Goal: Task Accomplishment & Management: Manage account settings

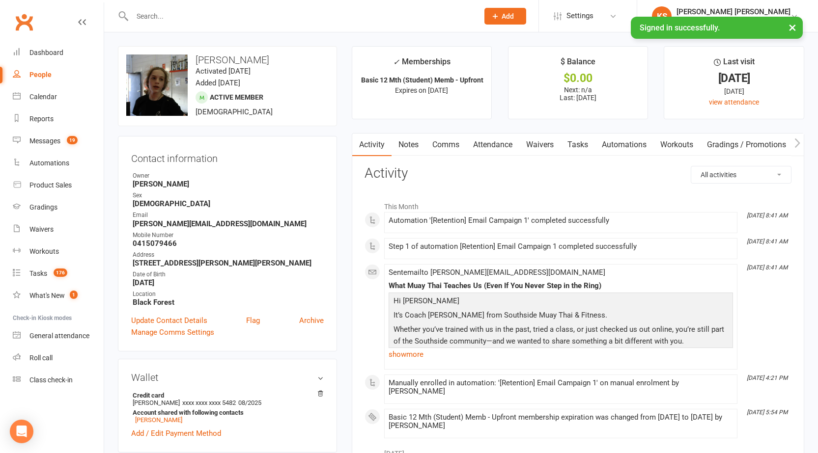
click at [22, 13] on link "Clubworx" at bounding box center [24, 22] width 25 height 25
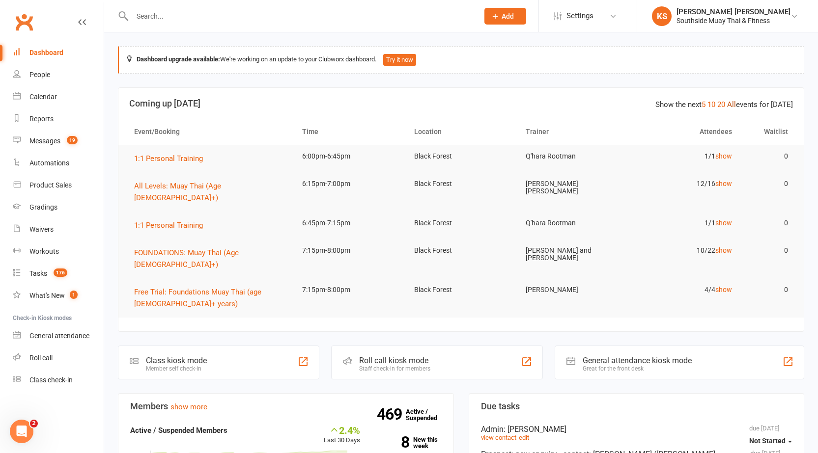
click at [737, 101] on div "Show the next 5 10 20 All events for today" at bounding box center [723, 105] width 137 height 12
click at [734, 104] on link "All" at bounding box center [731, 104] width 9 height 9
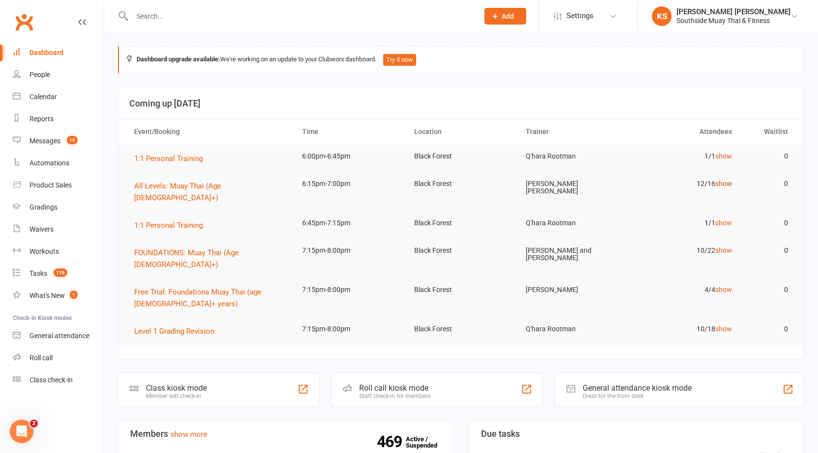
click at [719, 183] on link "show" at bounding box center [723, 184] width 17 height 8
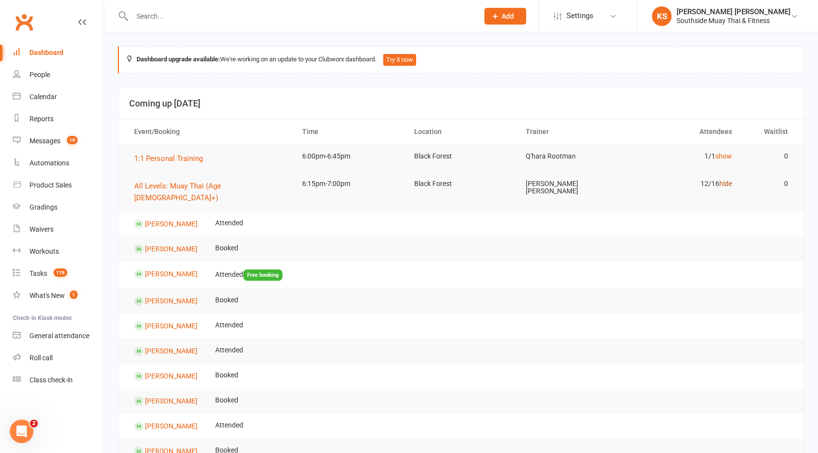
click at [719, 183] on link "hide" at bounding box center [725, 184] width 13 height 8
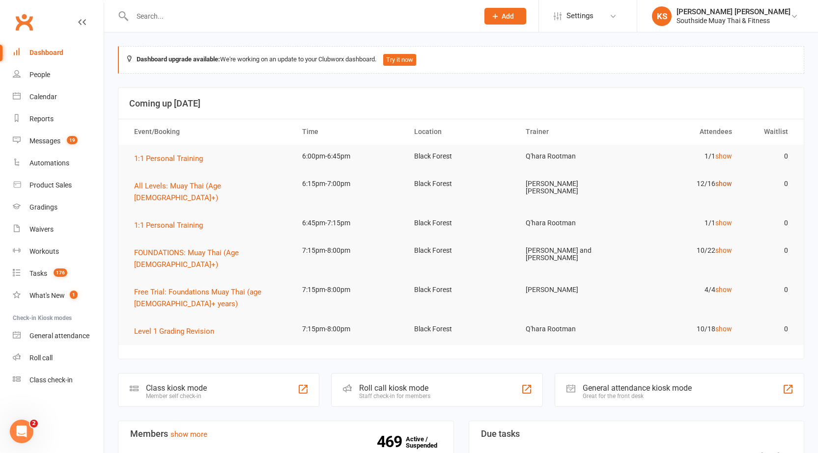
click at [726, 182] on link "show" at bounding box center [723, 184] width 17 height 8
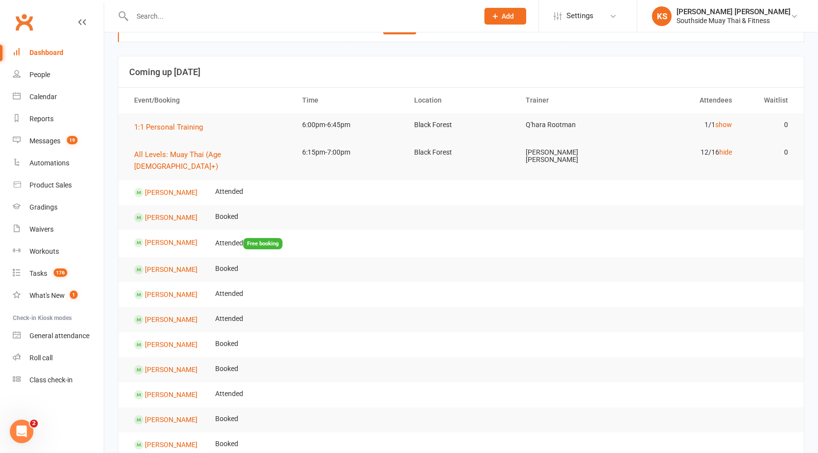
scroll to position [49, 0]
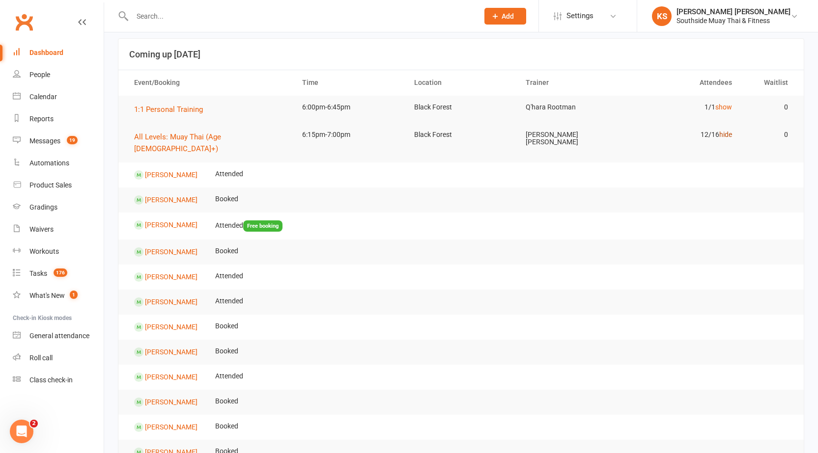
click at [724, 136] on link "hide" at bounding box center [725, 135] width 13 height 8
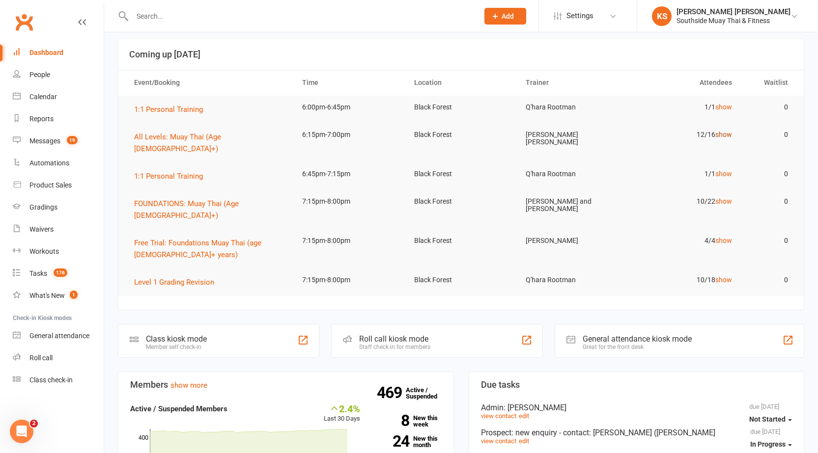
click at [720, 131] on link "show" at bounding box center [723, 135] width 17 height 8
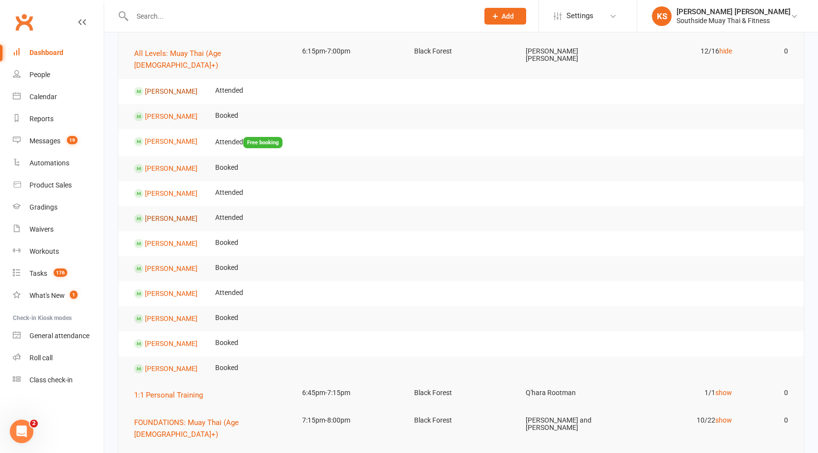
scroll to position [147, 0]
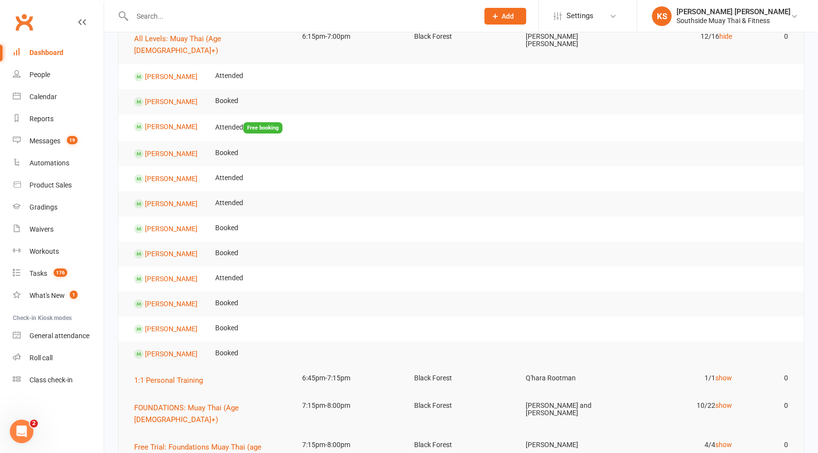
click at [204, 15] on input "text" at bounding box center [300, 16] width 342 height 14
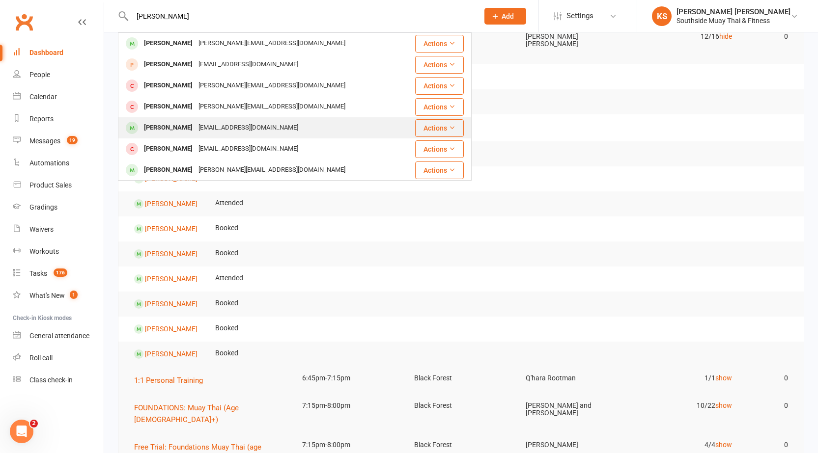
type input "aaron"
click at [180, 127] on div "Aaron Drayton" at bounding box center [168, 128] width 55 height 14
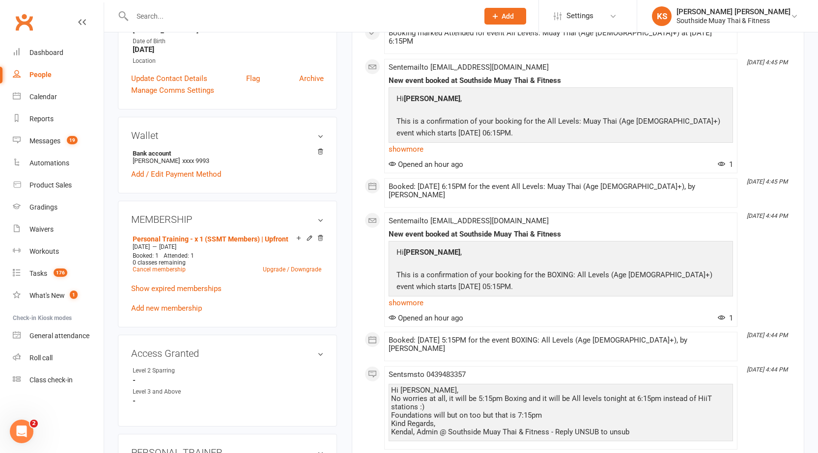
scroll to position [196, 0]
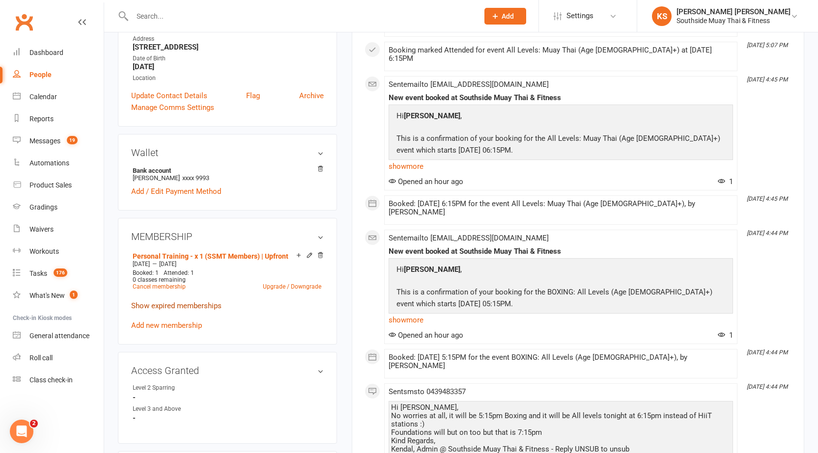
click at [202, 305] on link "Show expired memberships" at bounding box center [176, 305] width 90 height 9
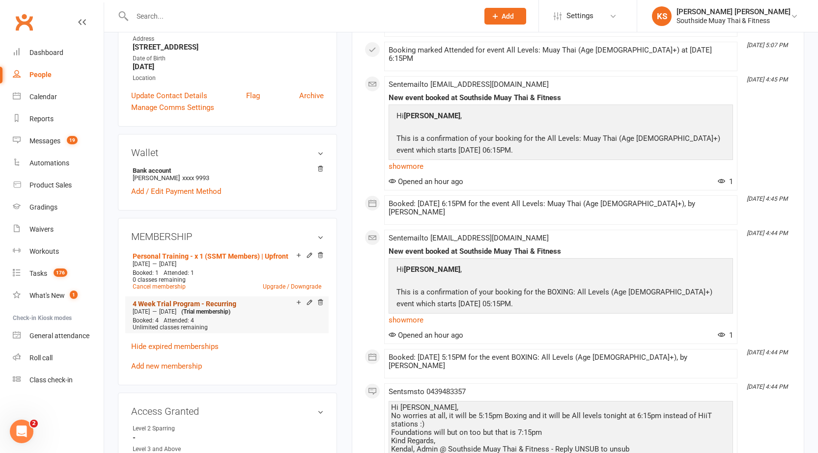
click at [215, 302] on link "4 Week Trial Program - Recurring" at bounding box center [185, 304] width 104 height 8
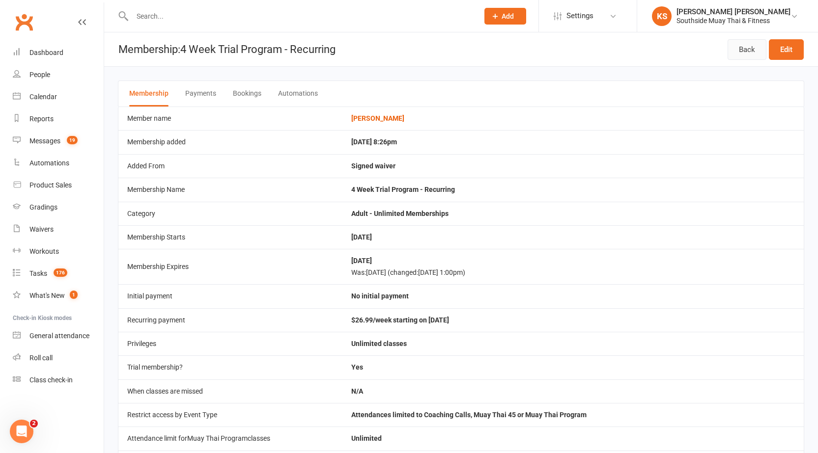
click at [752, 54] on link "Back" at bounding box center [746, 49] width 39 height 21
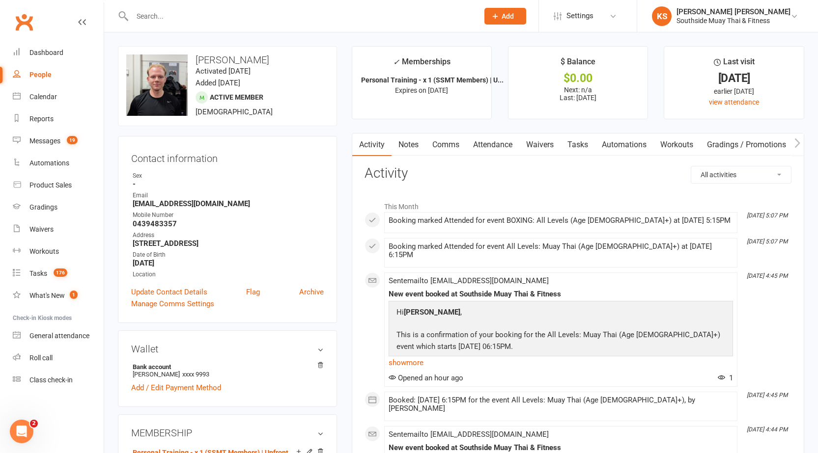
click at [506, 139] on link "Attendance" at bounding box center [492, 145] width 53 height 23
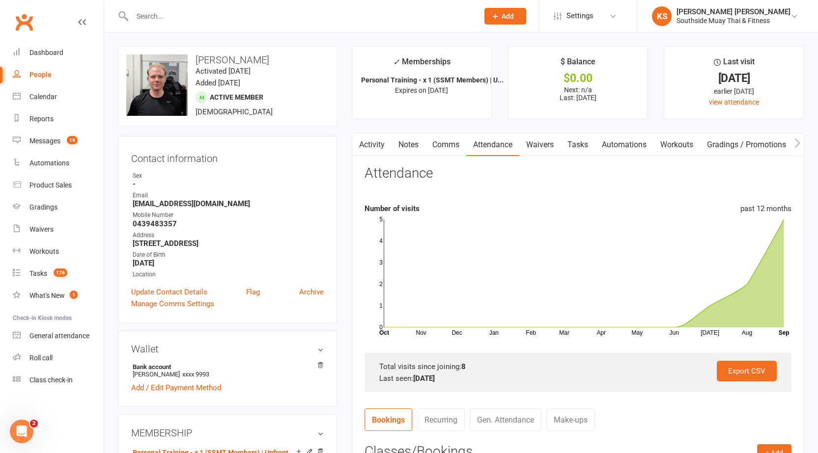
click at [532, 120] on main "✓ Memberships Personal Training - x 1 (SSMT Members) | U... Expires on 1st Octo…" at bounding box center [577, 391] width 467 height 690
click at [349, 251] on main "✓ Memberships Personal Training - x 1 (SSMT Members) | U... Expires on 1st Octo…" at bounding box center [577, 391] width 467 height 690
click at [589, 19] on span "Settings" at bounding box center [579, 16] width 27 height 22
click at [622, 22] on link "Settings" at bounding box center [587, 16] width 68 height 22
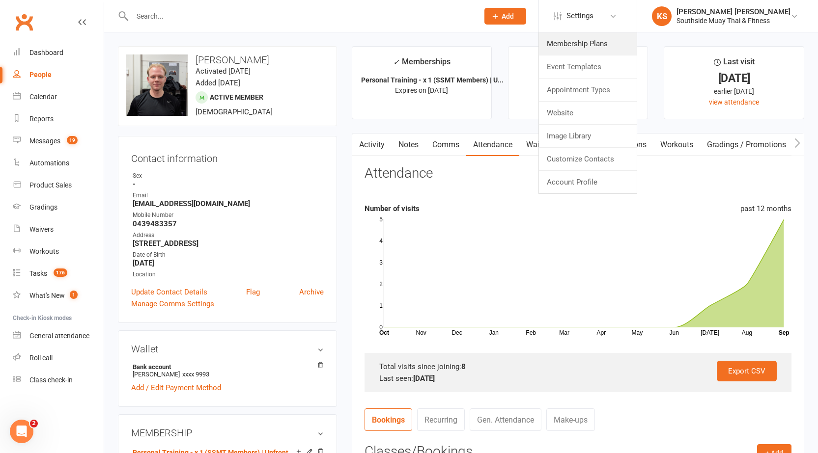
click at [595, 50] on link "Membership Plans" at bounding box center [588, 43] width 98 height 23
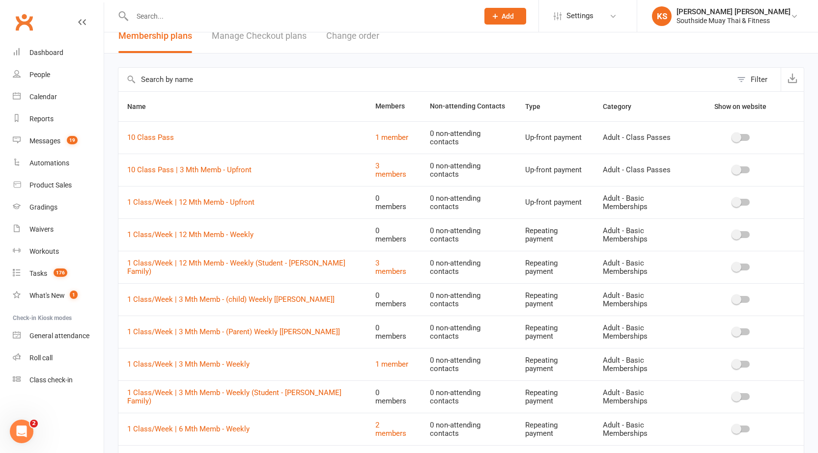
scroll to position [20, 0]
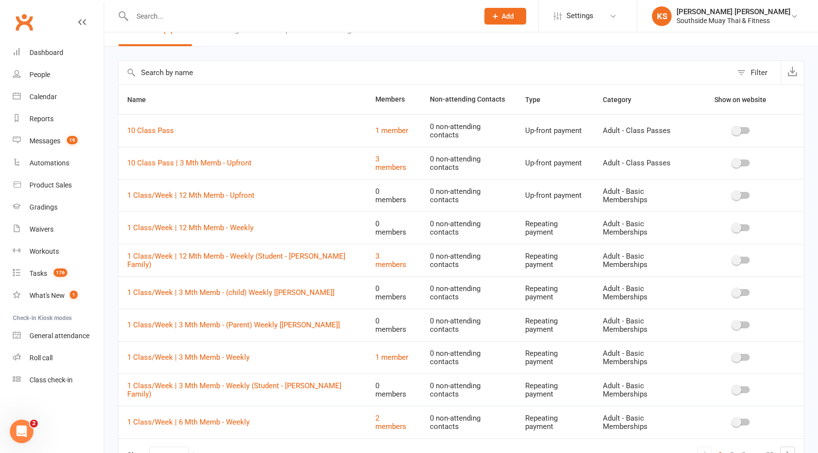
click at [149, 75] on input "text" at bounding box center [424, 73] width 613 height 24
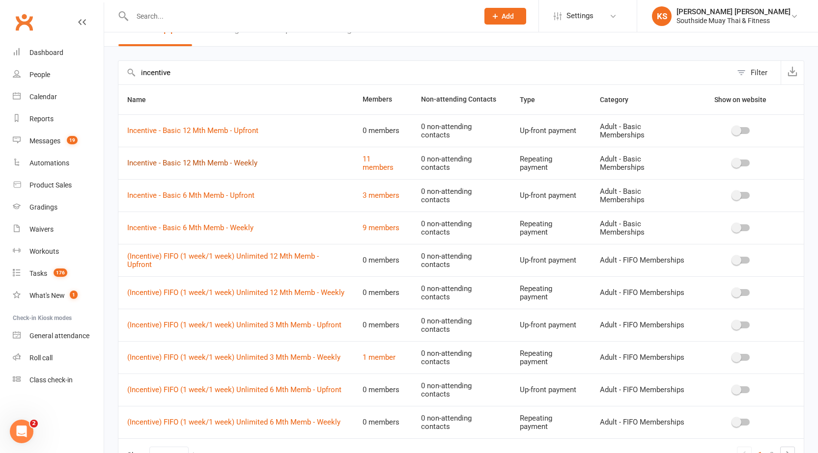
type input "incentive"
click at [165, 72] on input "incentive" at bounding box center [424, 73] width 613 height 24
click at [177, 65] on input "incentive" at bounding box center [424, 73] width 613 height 24
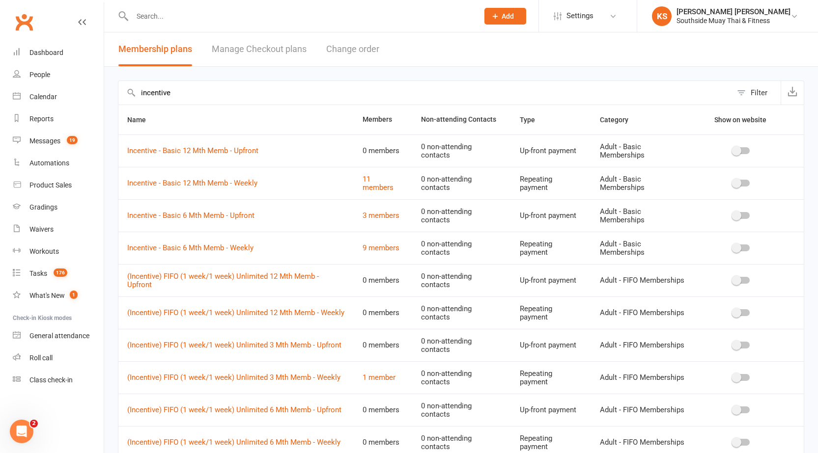
scroll to position [82, 0]
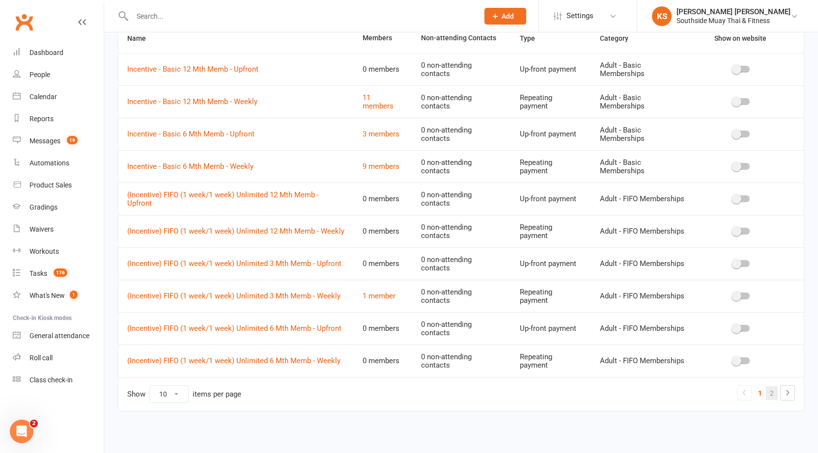
click at [775, 394] on link "2" at bounding box center [771, 393] width 12 height 14
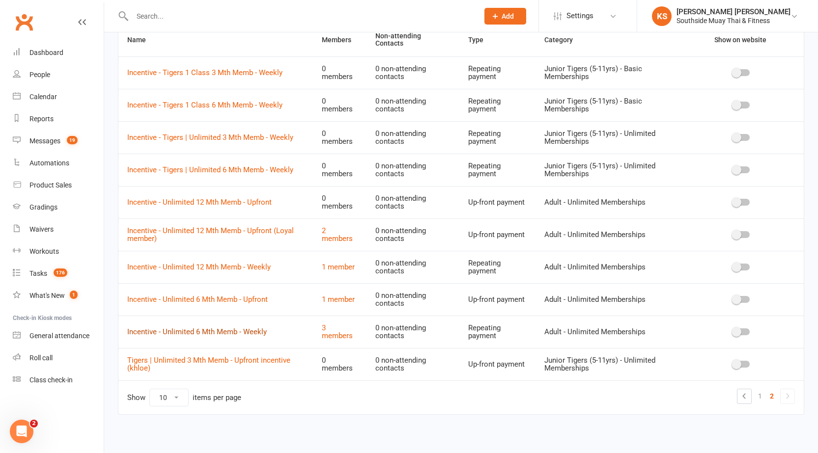
scroll to position [0, 0]
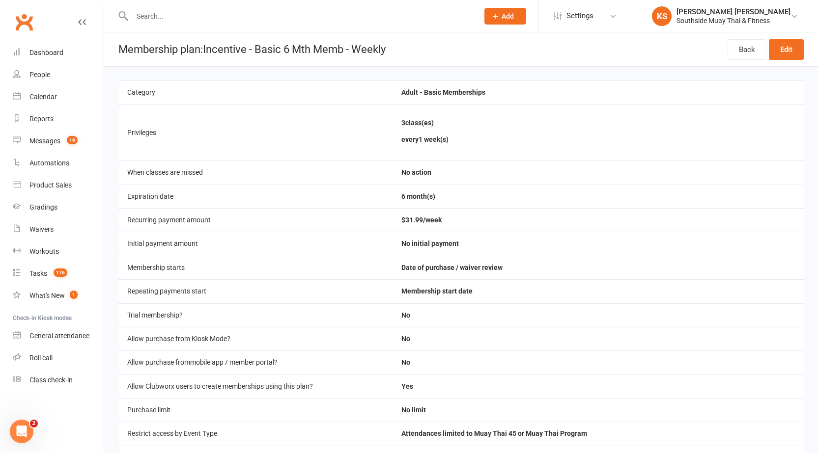
click at [499, 76] on main "Category Adult - Basic Memberships Privileges 3 class(es) every 1 week(s) When …" at bounding box center [460, 374] width 713 height 615
